Goal: Information Seeking & Learning: Learn about a topic

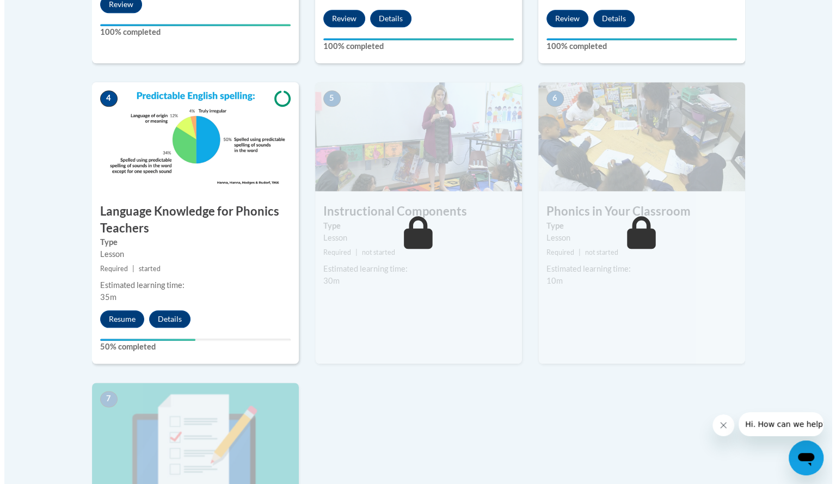
scroll to position [568, 0]
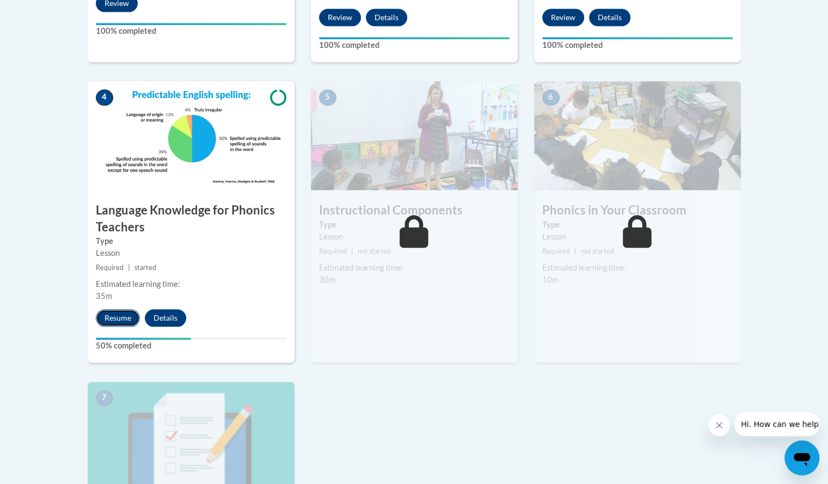
click at [114, 313] on button "Resume" at bounding box center [118, 317] width 44 height 17
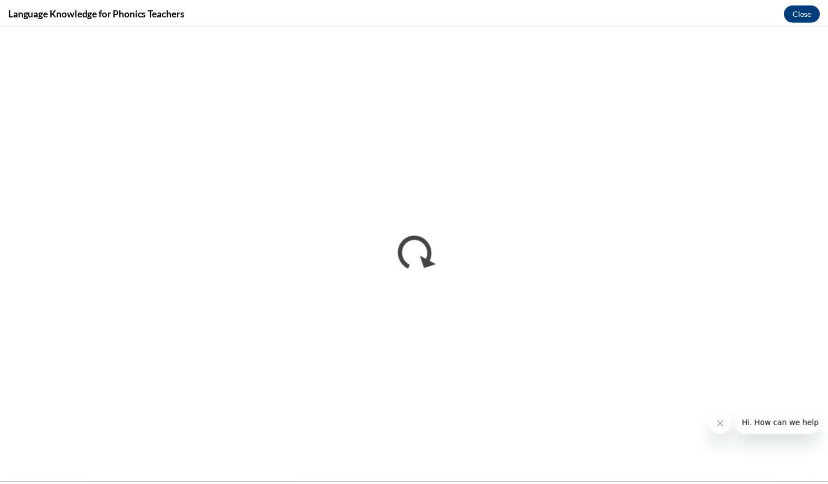
scroll to position [0, 0]
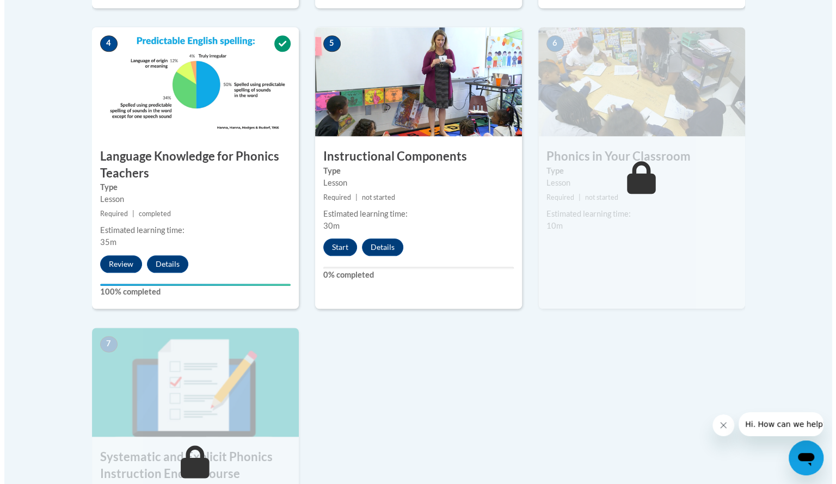
scroll to position [622, 0]
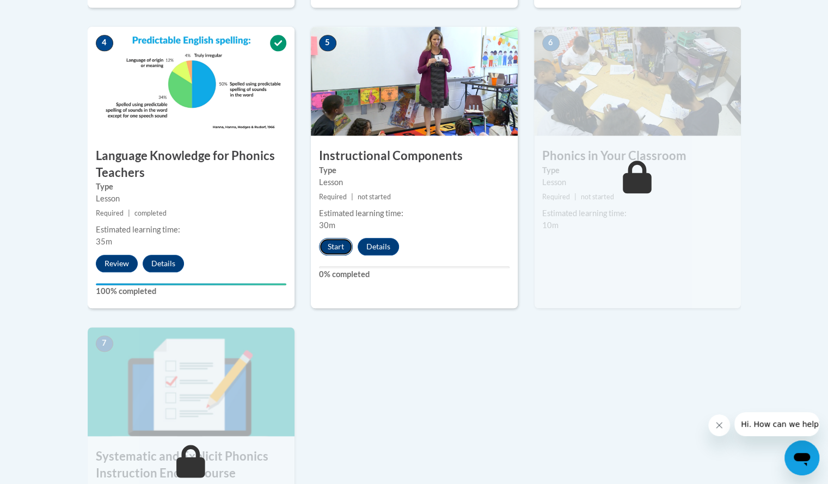
click at [335, 243] on button "Start" at bounding box center [336, 246] width 34 height 17
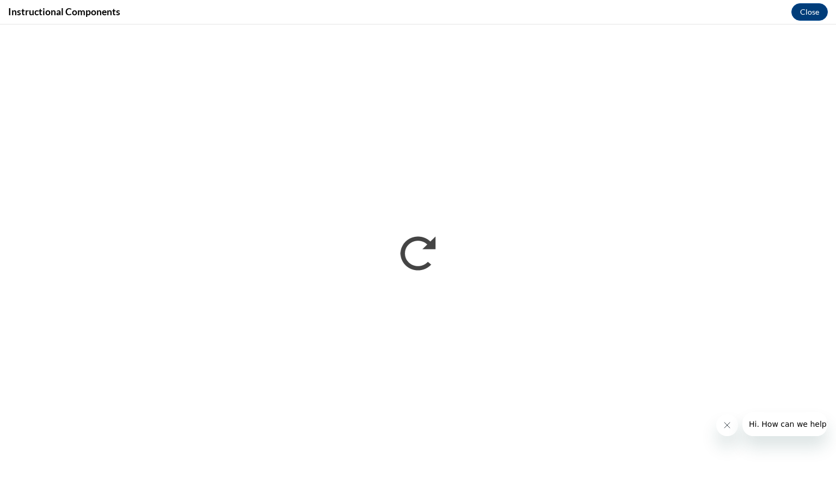
scroll to position [0, 0]
